Goal: Book appointment/travel/reservation

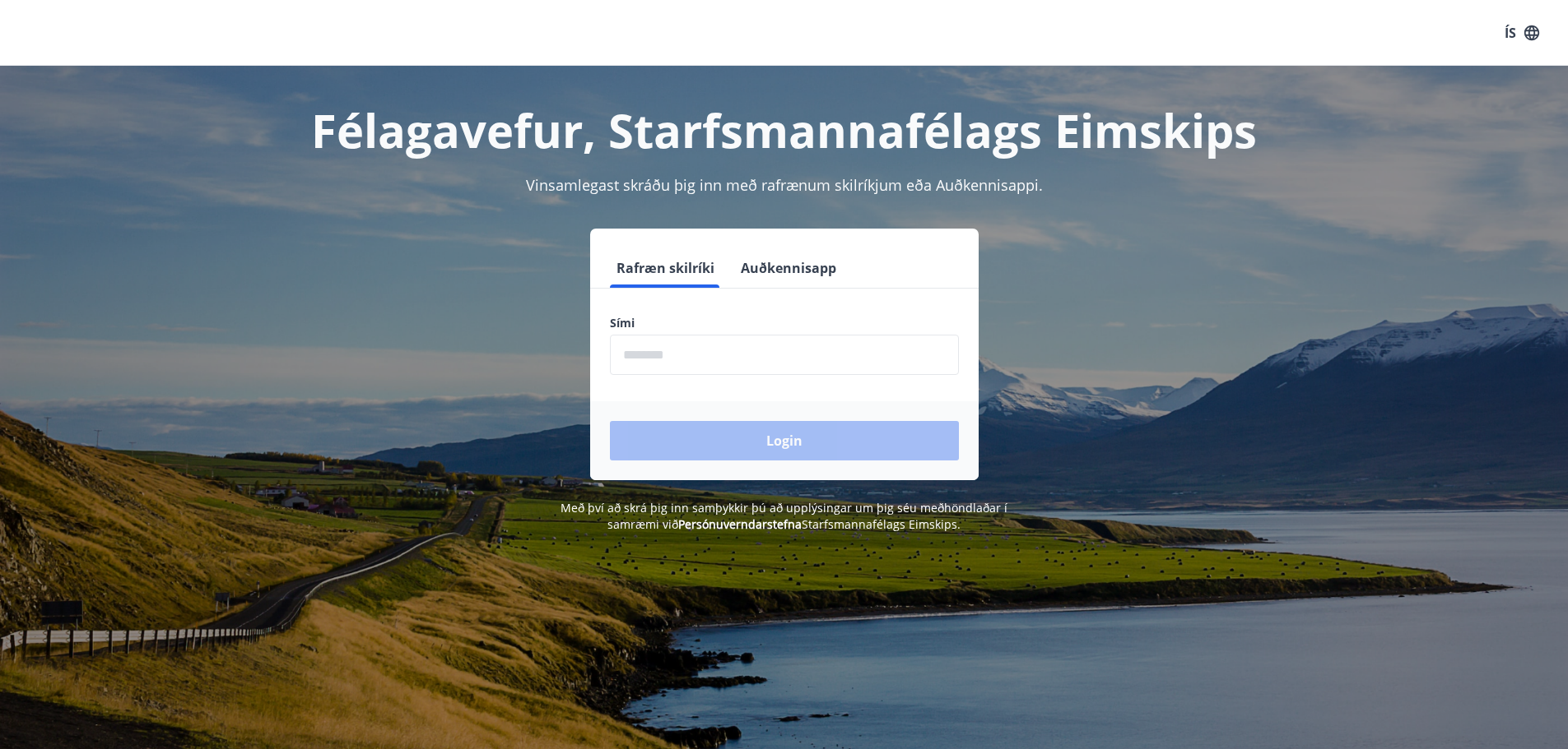
click at [716, 345] on input "phone" at bounding box center [784, 355] width 349 height 41
type input "********"
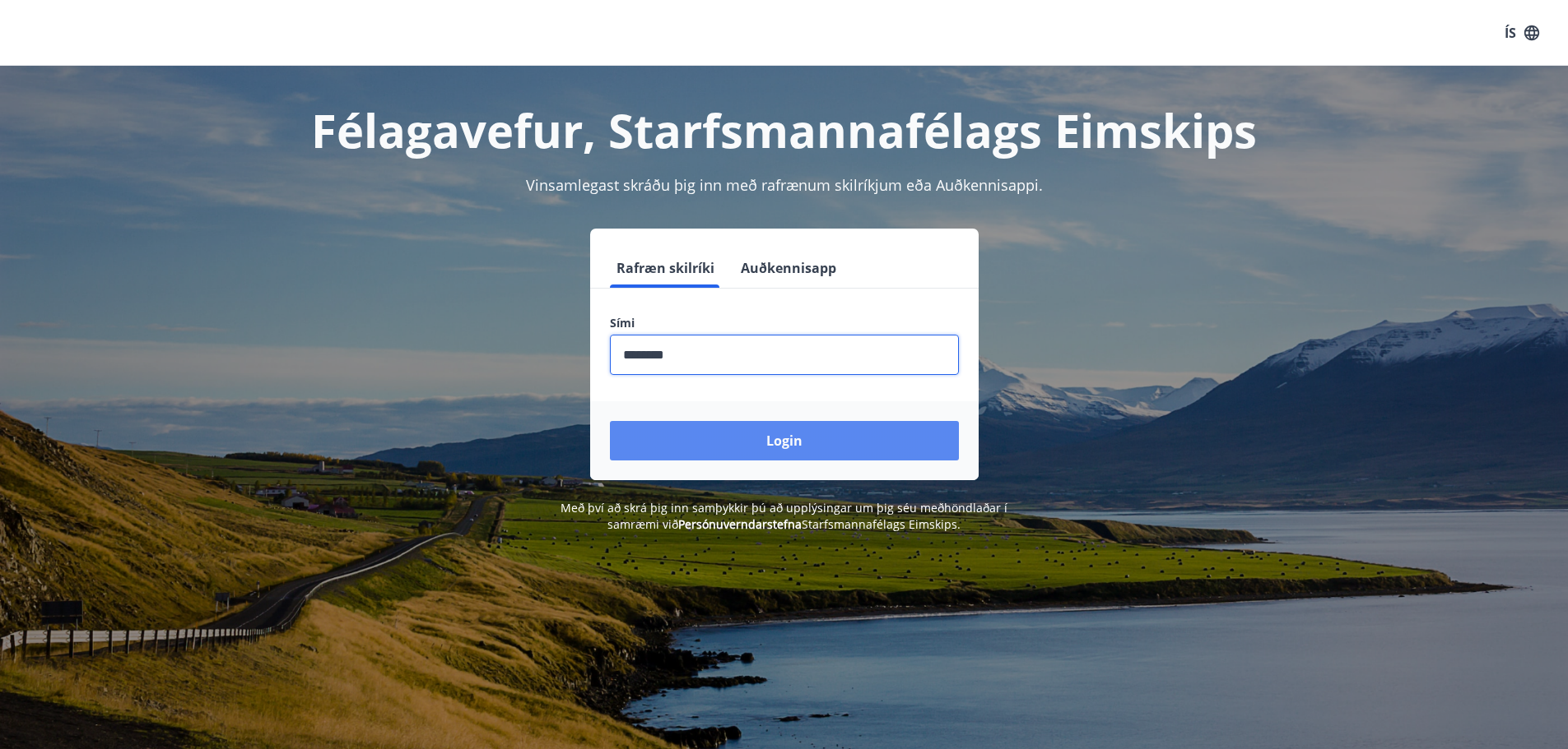
click at [739, 435] on button "Login" at bounding box center [784, 441] width 349 height 40
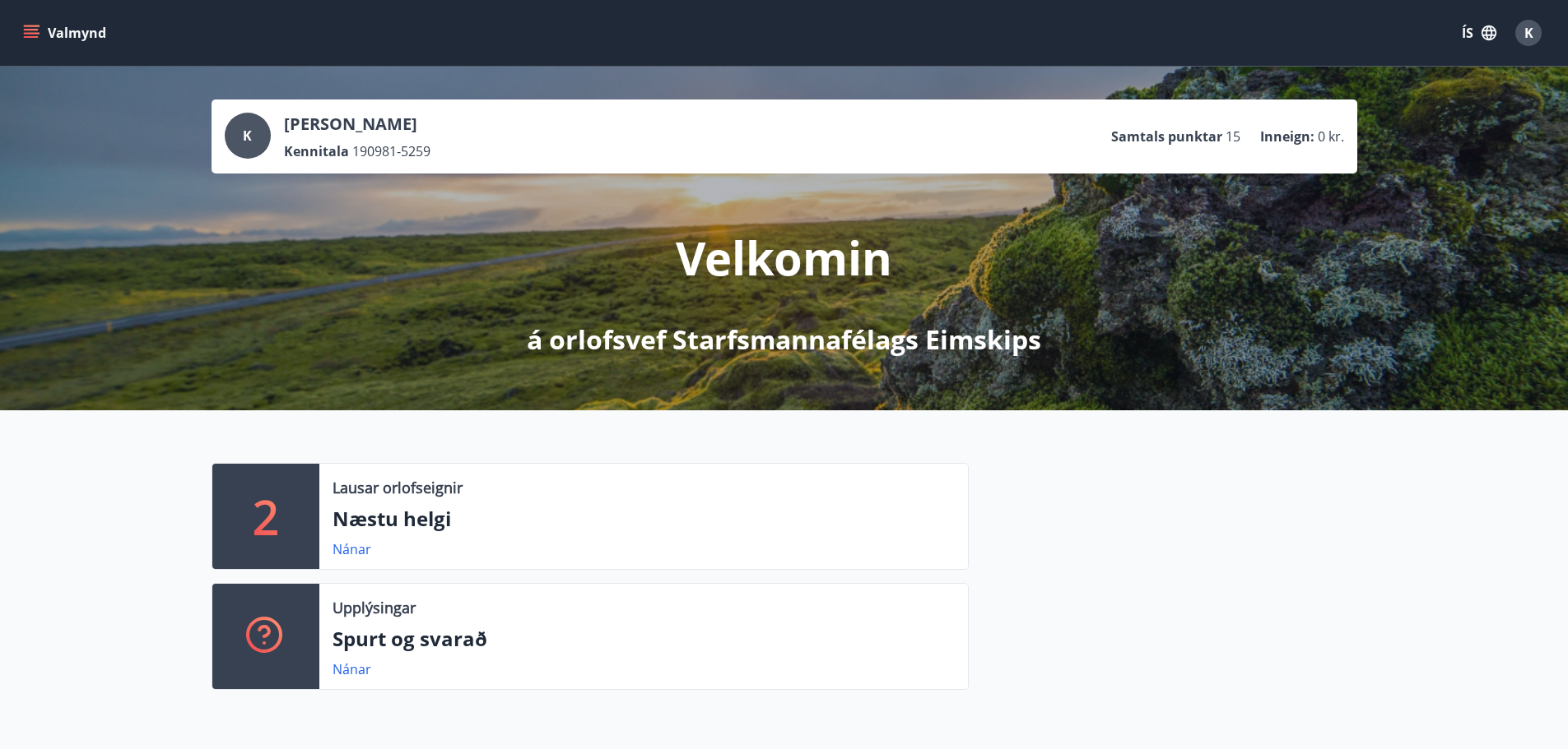
click at [27, 29] on icon "menu" at bounding box center [31, 29] width 15 height 2
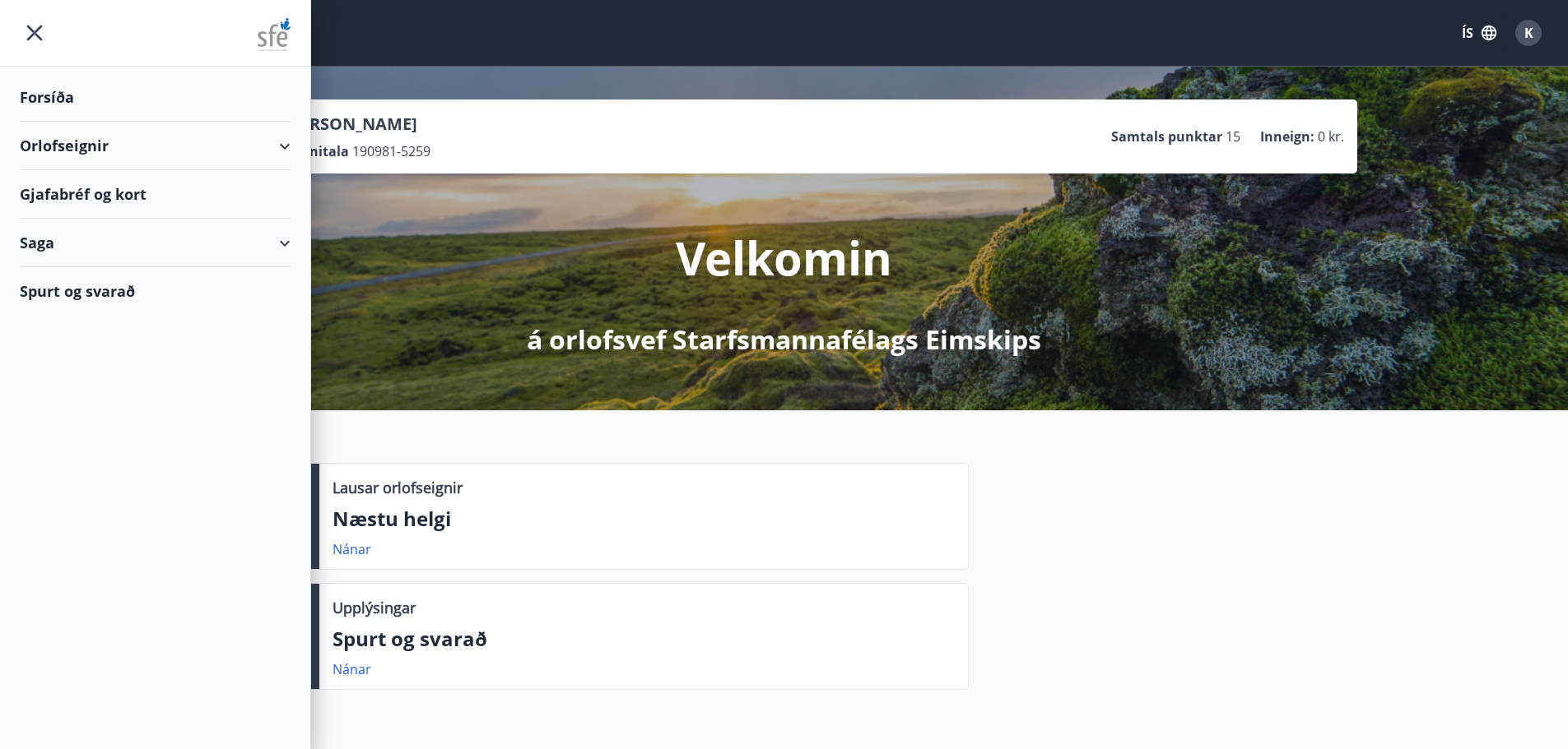
click at [269, 148] on div "Orlofseignir" at bounding box center [155, 146] width 271 height 48
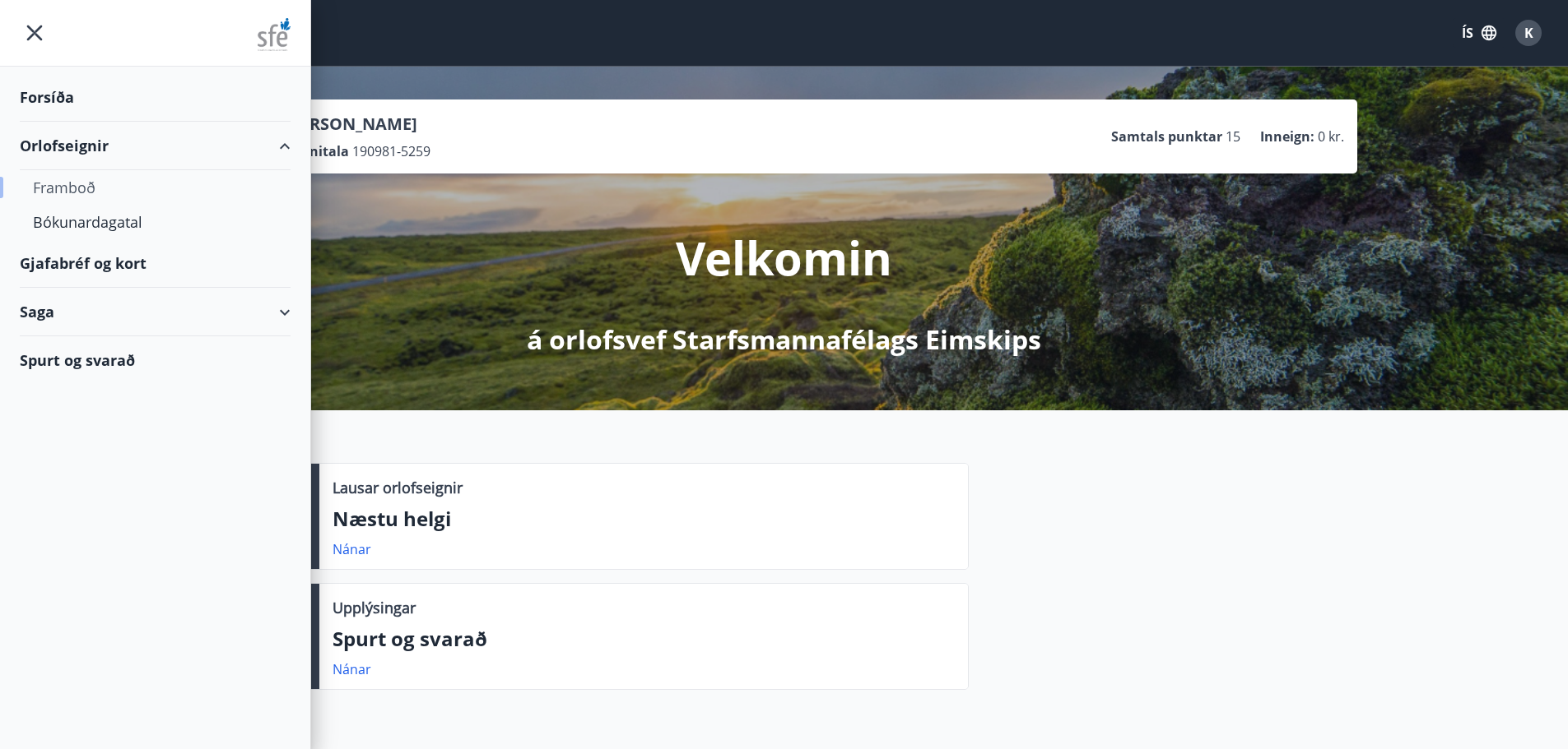
click at [79, 186] on div "Framboð" at bounding box center [155, 187] width 244 height 35
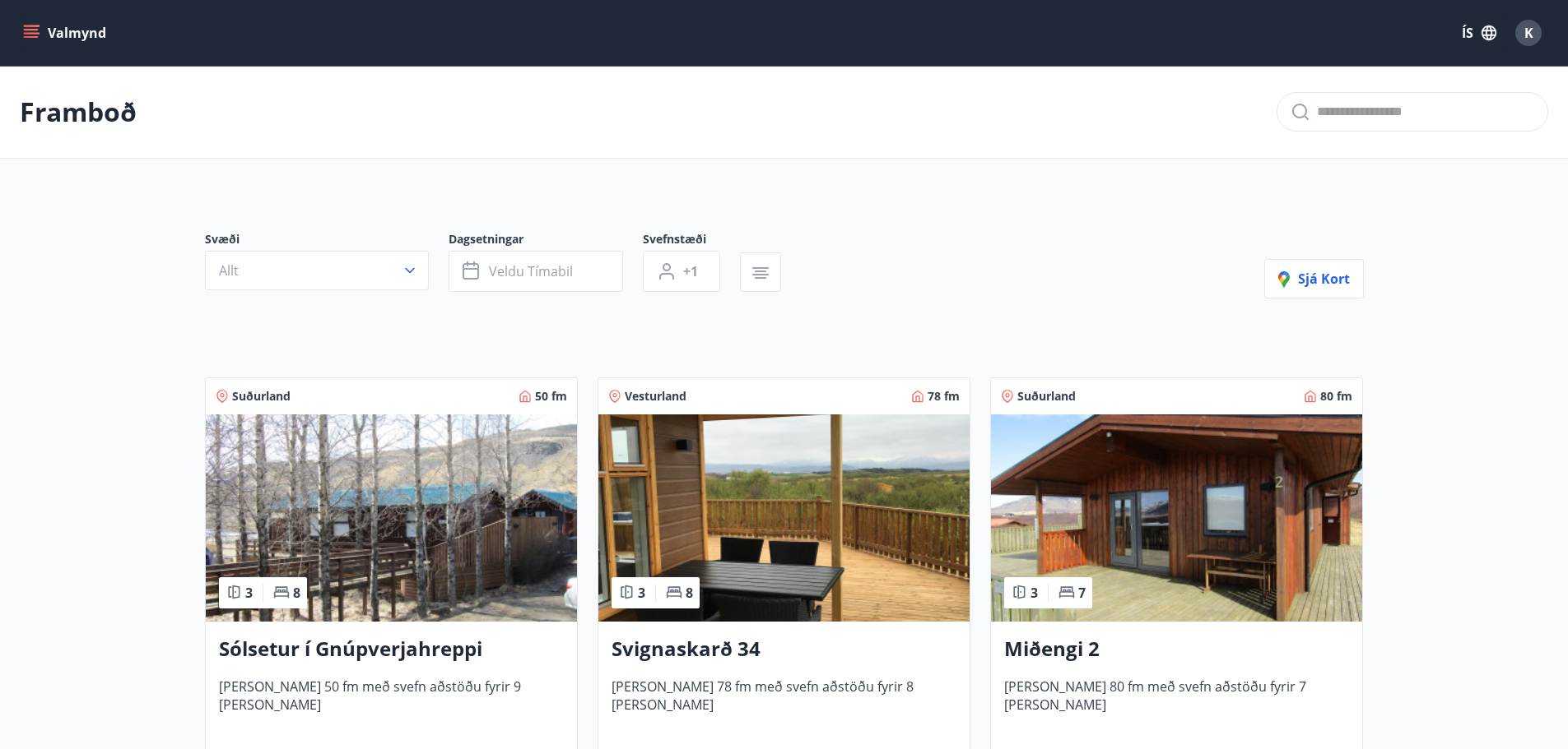
click at [35, 25] on icon "menu" at bounding box center [30, 32] width 16 height 16
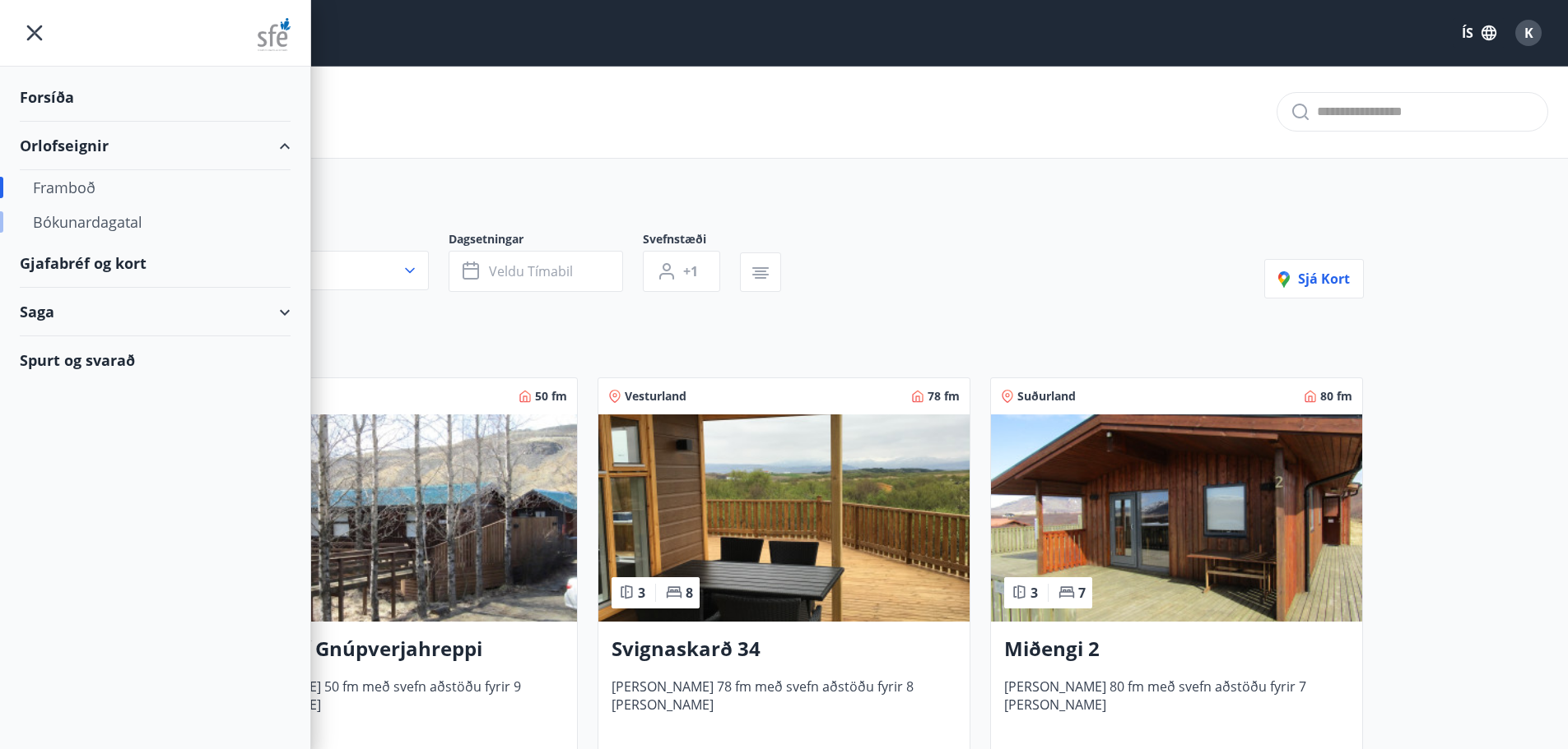
click at [112, 218] on div "Bókunardagatal" at bounding box center [155, 222] width 244 height 35
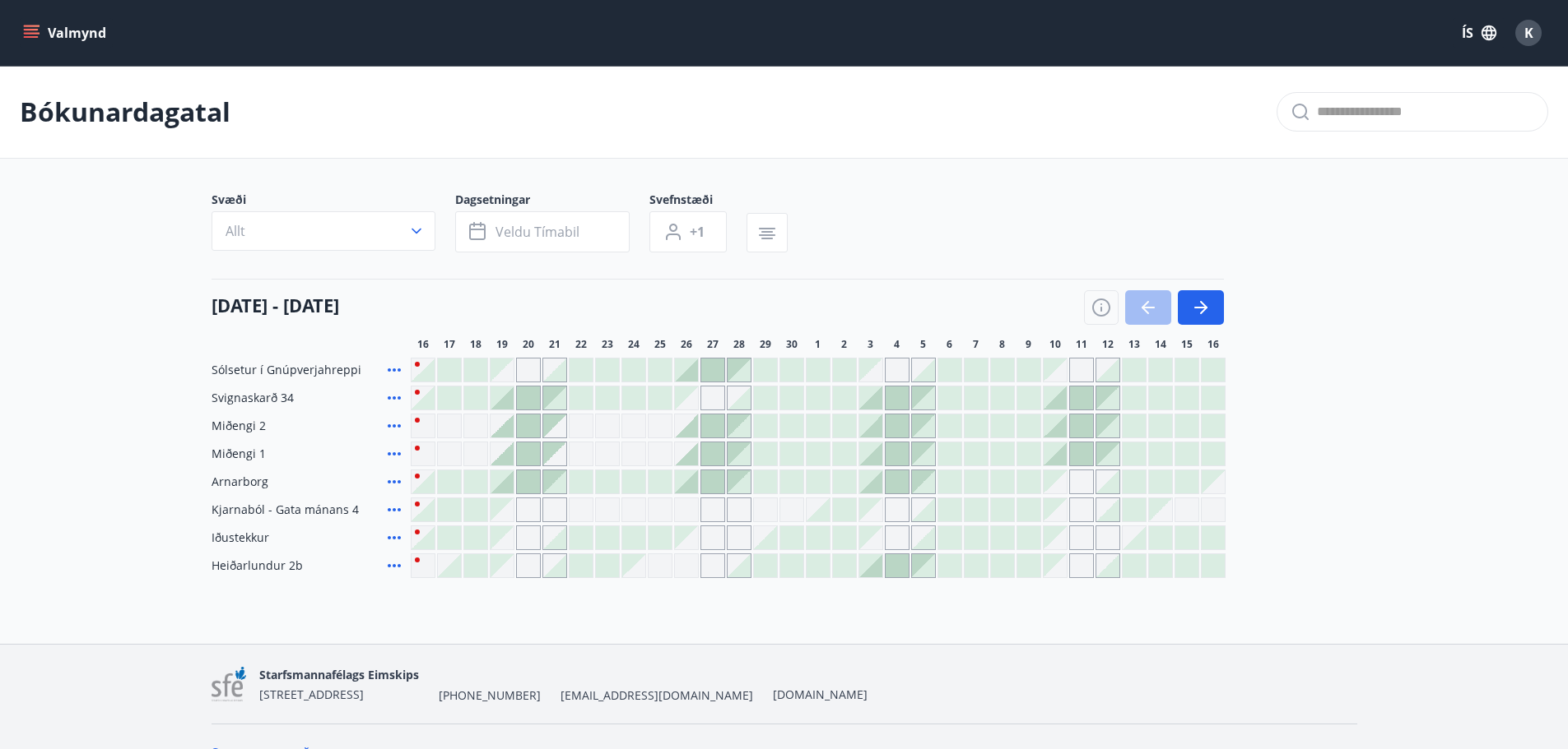
click at [687, 400] on div "Gráir dagar eru ekki bókanlegir" at bounding box center [686, 398] width 23 height 23
click at [1302, 435] on div "Sólsetur í Gnúpverjahreppi Svignaskarð 34 [PERSON_NAME] eru ekki [DEMOGRAPHIC_D…" at bounding box center [784, 467] width 1146 height 220
click at [1208, 304] on icon "button" at bounding box center [1200, 307] width 20 height 20
